Goal: Go to known website: Access a specific website the user already knows

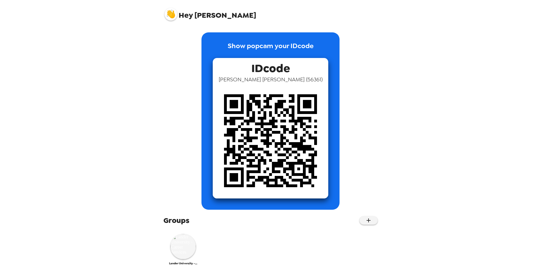
scroll to position [10, 0]
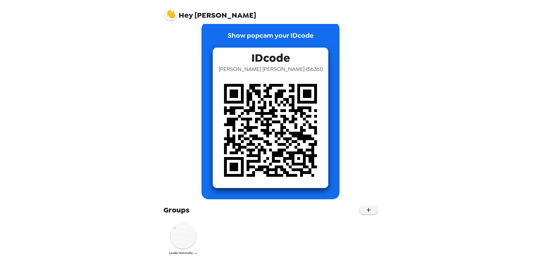
click at [192, 241] on img at bounding box center [183, 236] width 25 height 25
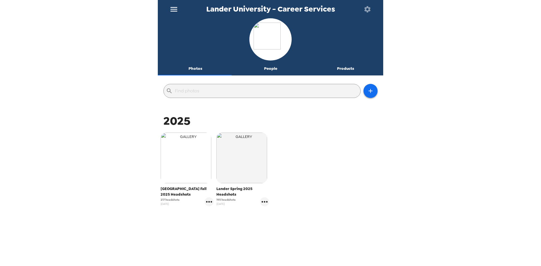
click at [189, 171] on img "button" at bounding box center [186, 158] width 51 height 51
